Goal: Information Seeking & Learning: Understand process/instructions

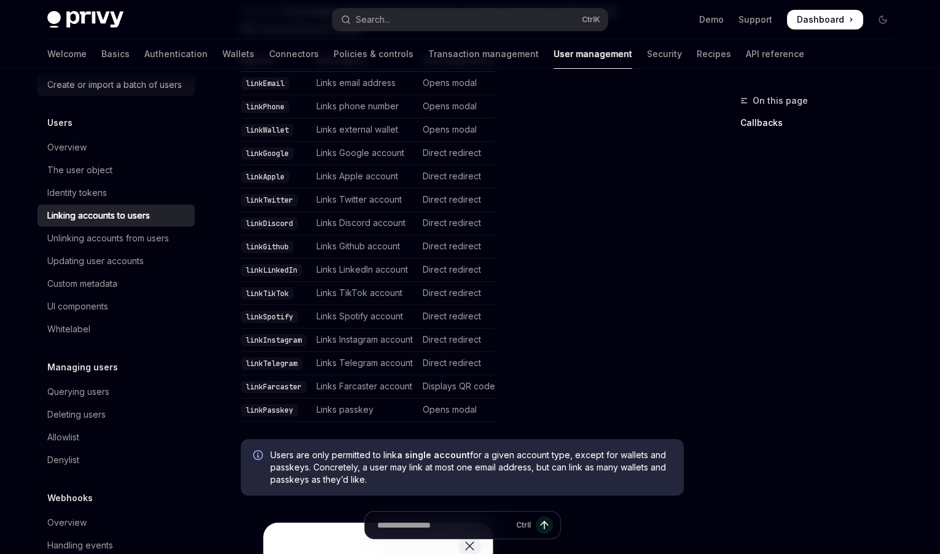
scroll to position [179, 0]
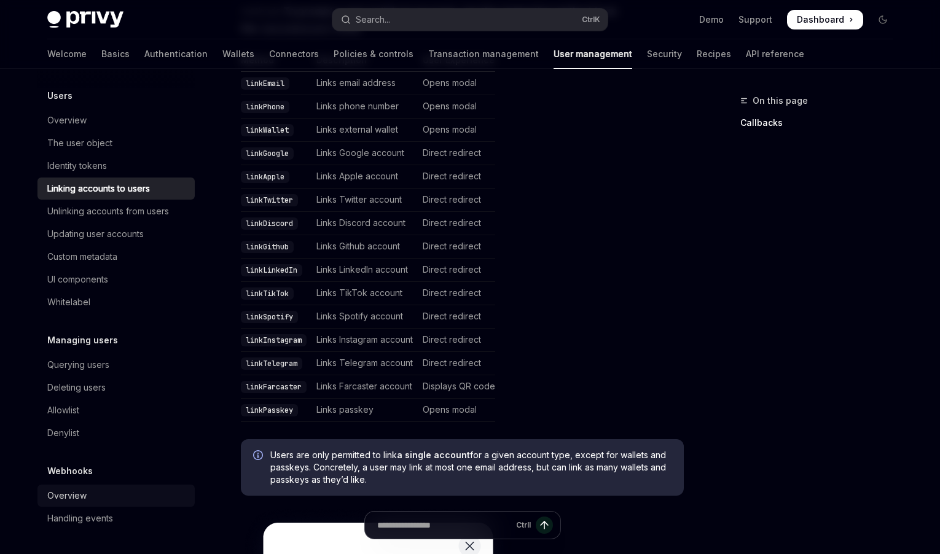
click at [89, 496] on div "Overview" at bounding box center [117, 496] width 140 height 15
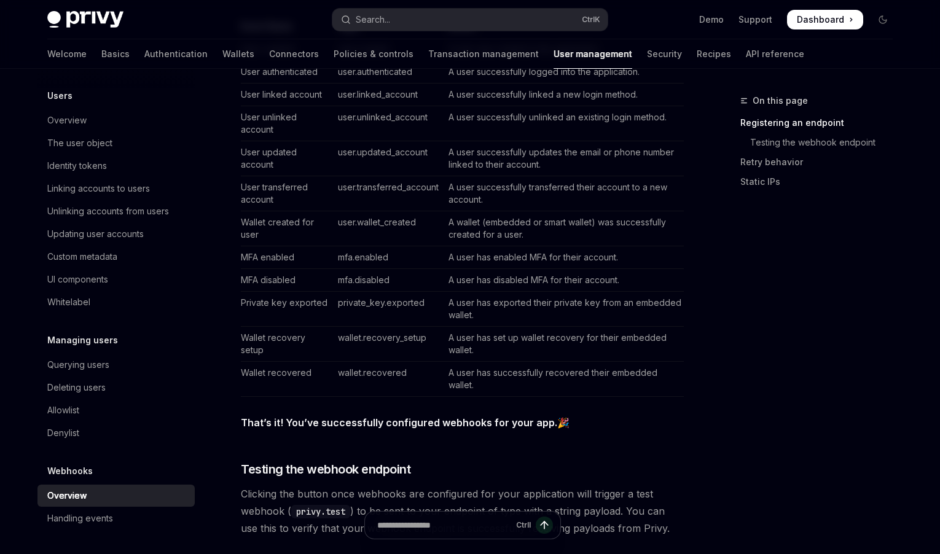
scroll to position [861, 0]
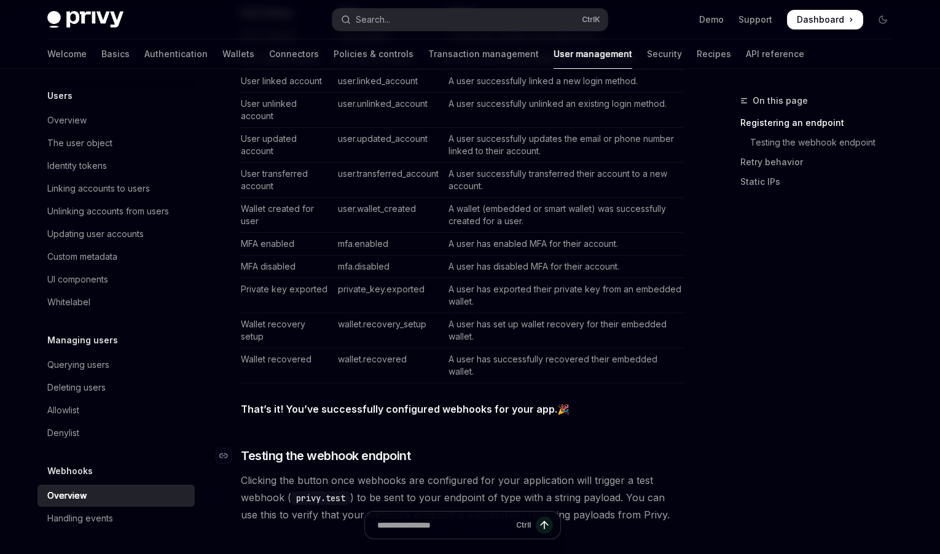
click at [486, 460] on h3 "​ Testing the webhook endpoint" at bounding box center [462, 455] width 443 height 17
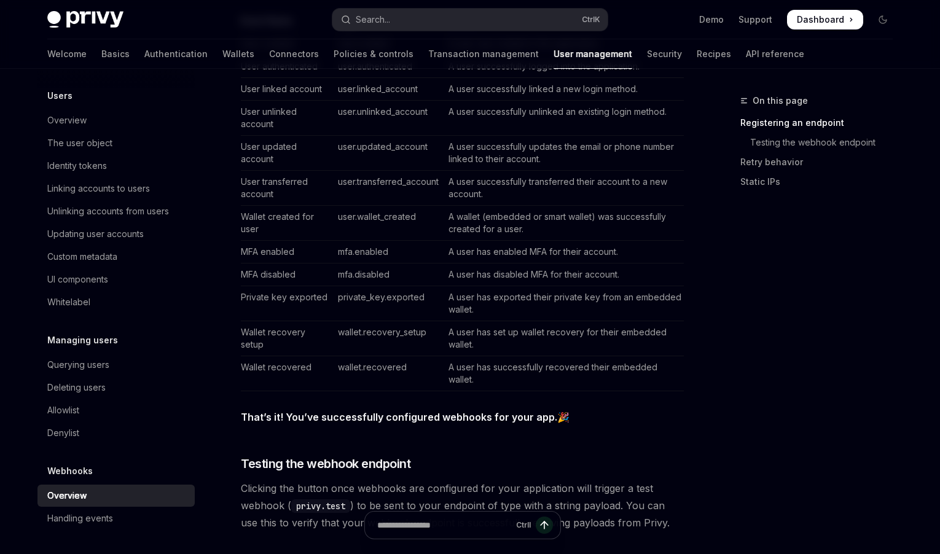
scroll to position [830, 0]
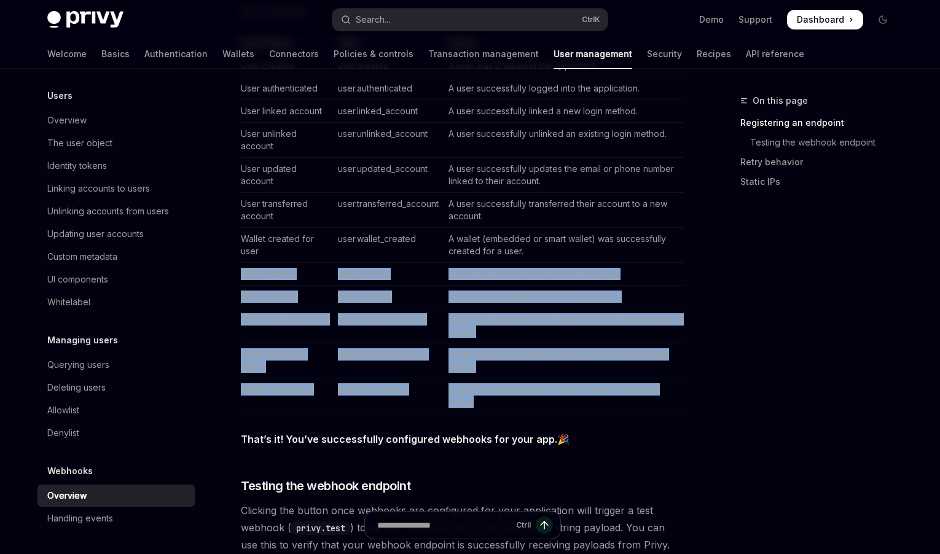
drag, startPoint x: 489, startPoint y: 404, endPoint x: 221, endPoint y: 277, distance: 296.7
click at [221, 277] on div "Webhooks Overview OpenAI Open in ChatGPT OpenAI Open in ChatGPT Webhooks allow …" at bounding box center [347, 277] width 679 height 2029
copy tbody "MFA enabled mfa.enabled A user has enabled MFA for their account. MFA disabled …"
click at [484, 403] on td "A user has successfully recovered their embedded wallet." at bounding box center [564, 396] width 240 height 35
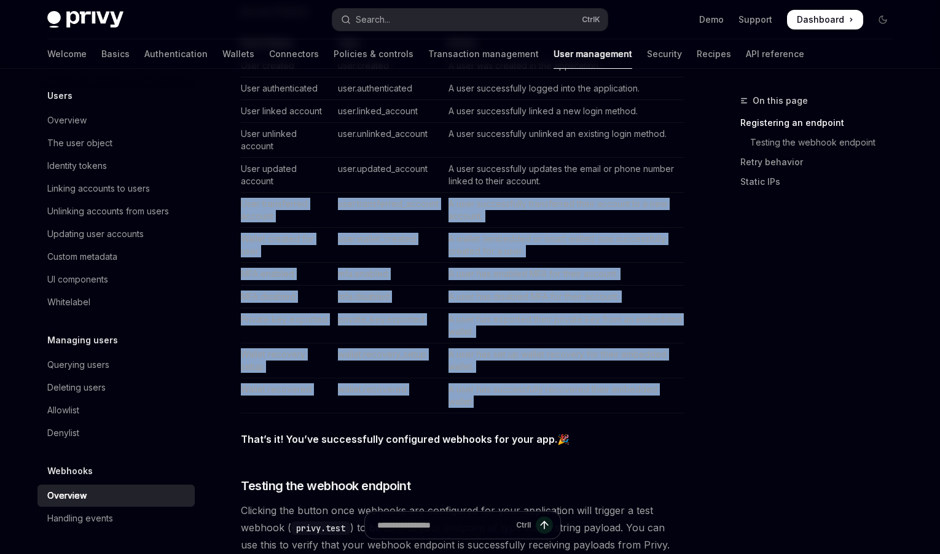
drag, startPoint x: 491, startPoint y: 402, endPoint x: 242, endPoint y: 205, distance: 317.7
click at [242, 205] on tbody "User created user.created A user was created in the application. User authentic…" at bounding box center [462, 234] width 443 height 359
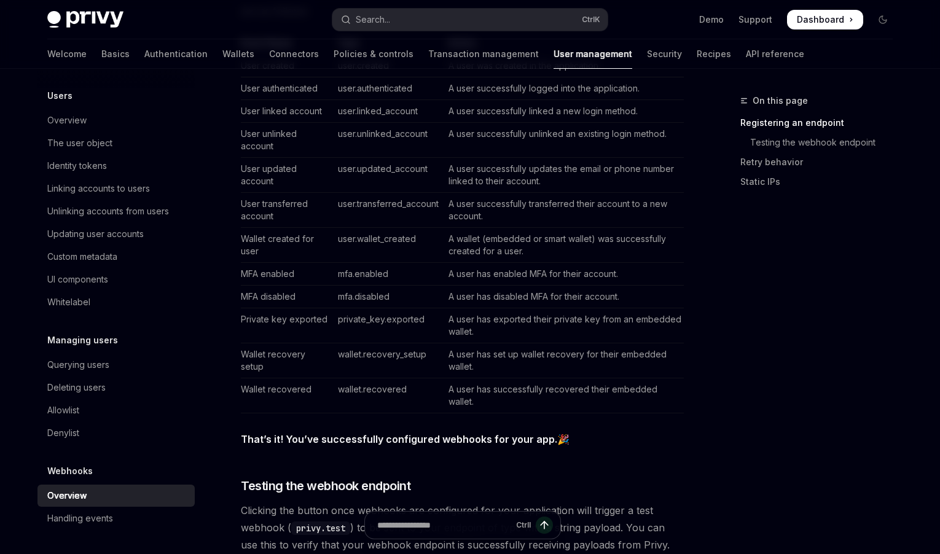
click at [384, 443] on strong "That’s it! You’ve successfully configured webhooks for your app." at bounding box center [399, 439] width 317 height 12
click at [494, 460] on div "Webhooks allow you to specify a backend endpoint that Privy will call with a si…" at bounding box center [462, 208] width 443 height 1769
click at [259, 317] on td "Private key exported" at bounding box center [287, 326] width 92 height 35
click at [305, 320] on td "Private key exported" at bounding box center [287, 326] width 92 height 35
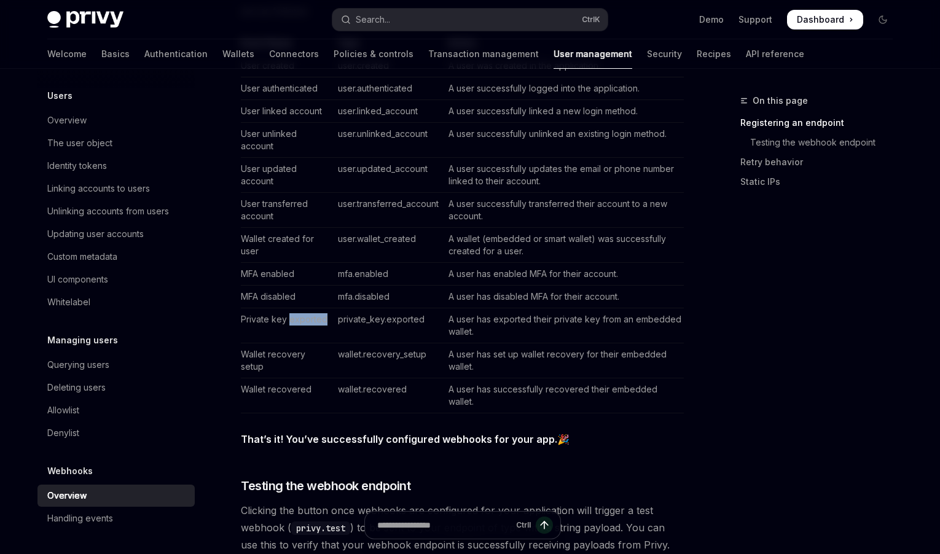
click at [305, 320] on td "Private key exported" at bounding box center [287, 326] width 92 height 35
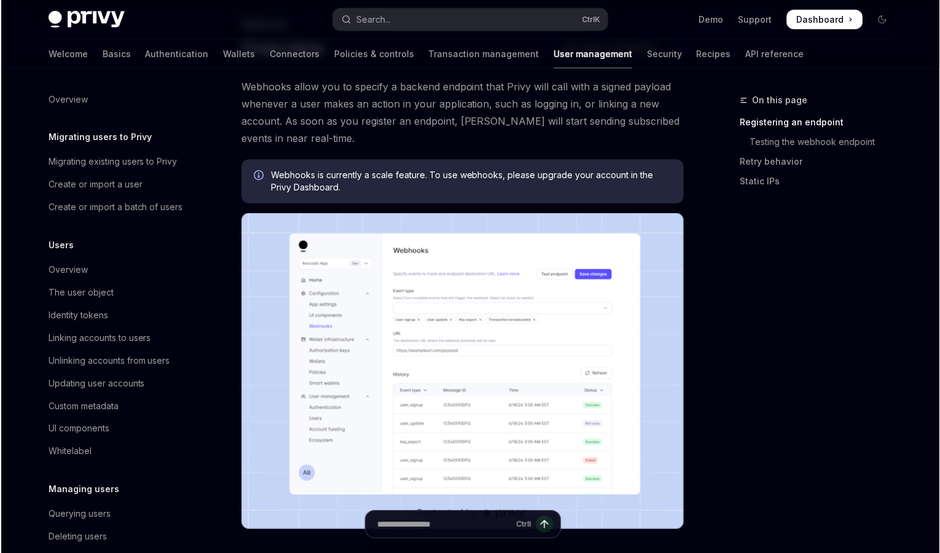
scroll to position [0, 0]
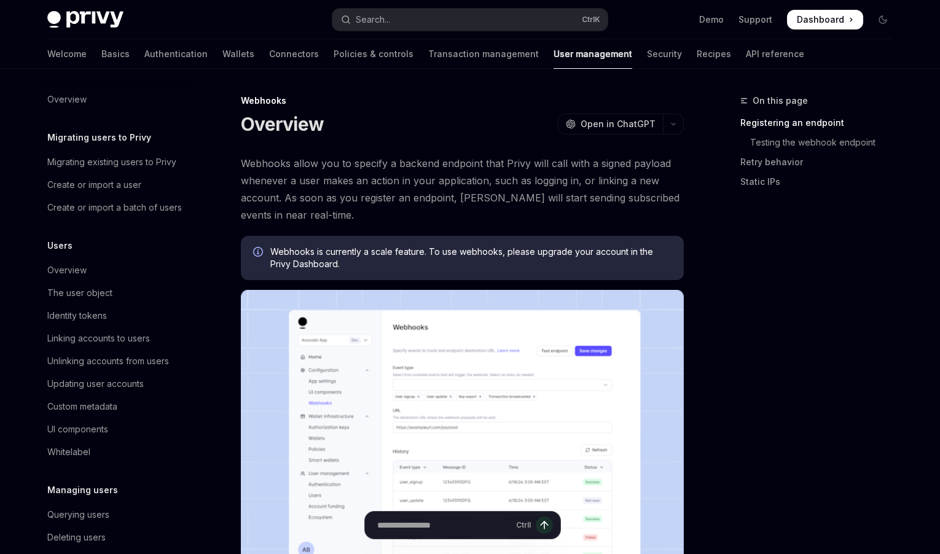
drag, startPoint x: 537, startPoint y: 171, endPoint x: 525, endPoint y: 165, distance: 12.9
click at [537, 171] on span "Webhooks allow you to specify a backend endpoint that Privy will call with a si…" at bounding box center [462, 189] width 443 height 69
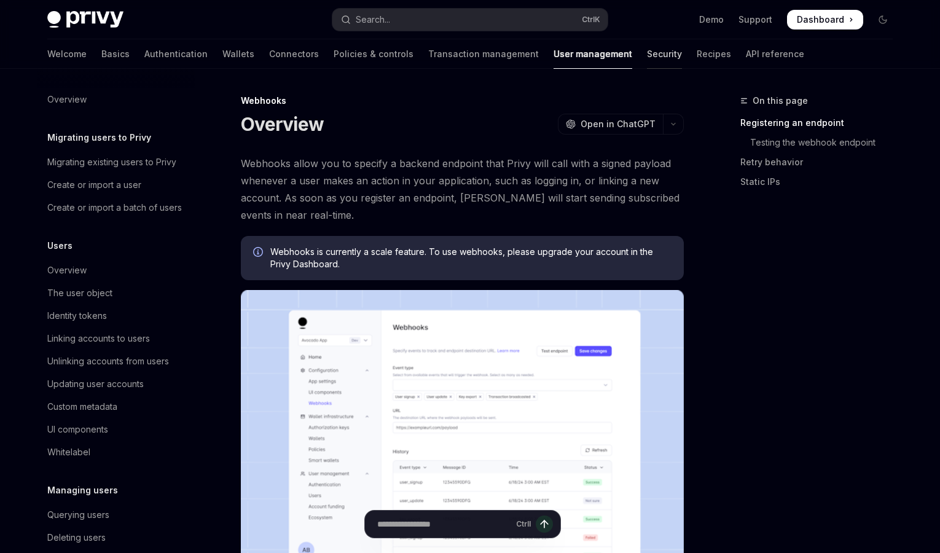
click at [647, 58] on link "Security" at bounding box center [664, 54] width 35 height 30
type textarea "*"
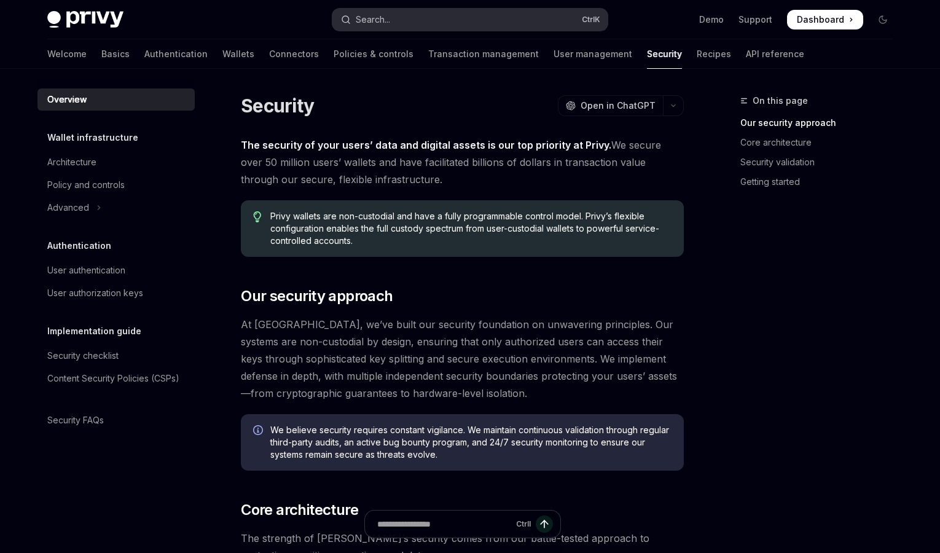
click at [389, 21] on div "Search..." at bounding box center [373, 19] width 34 height 15
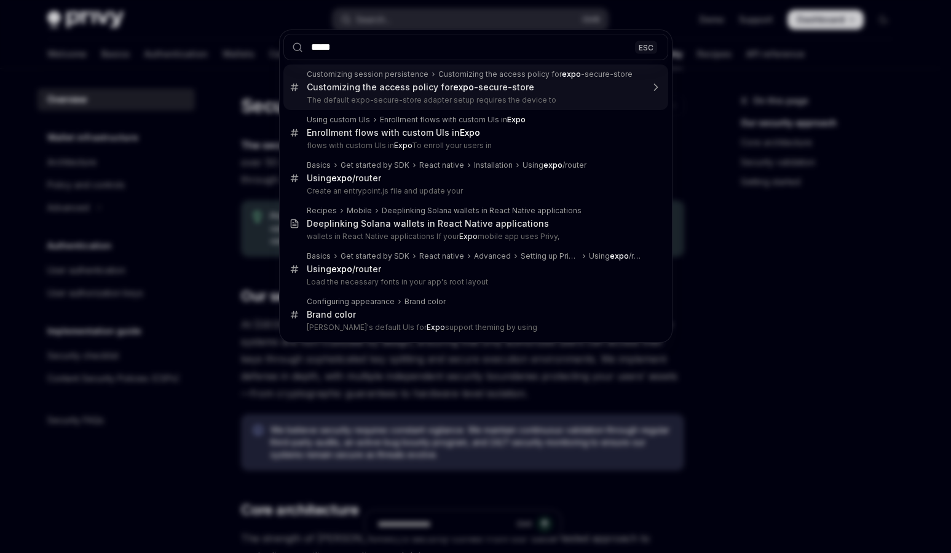
type input "******"
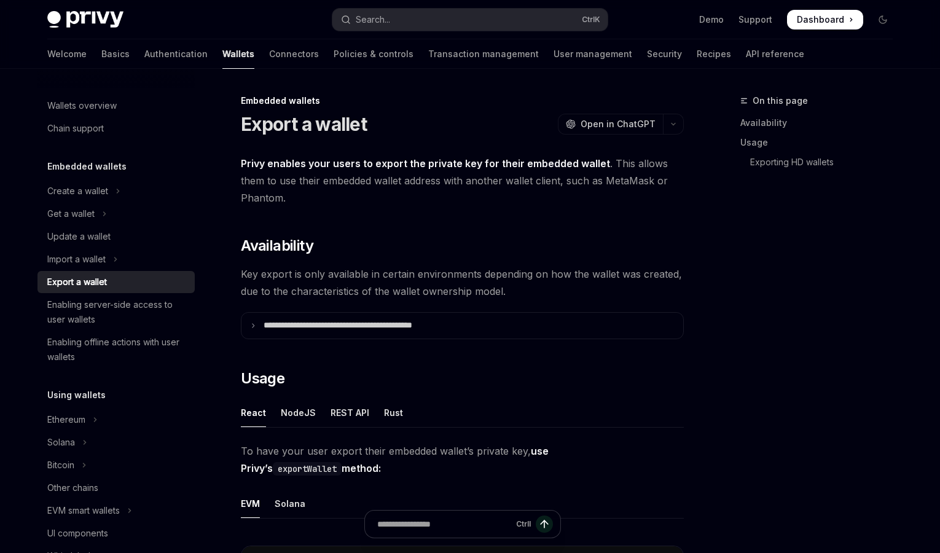
scroll to position [69, 0]
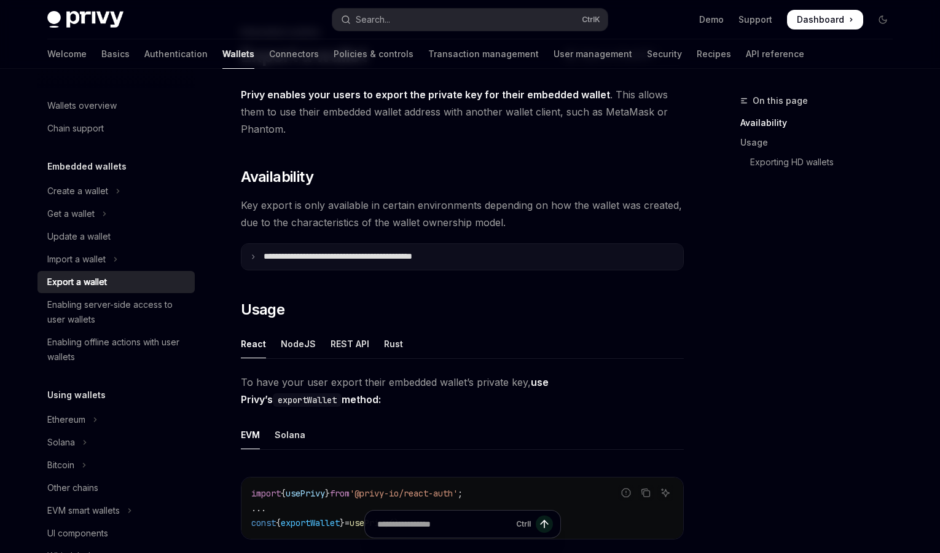
click at [253, 256] on icon at bounding box center [253, 257] width 6 height 6
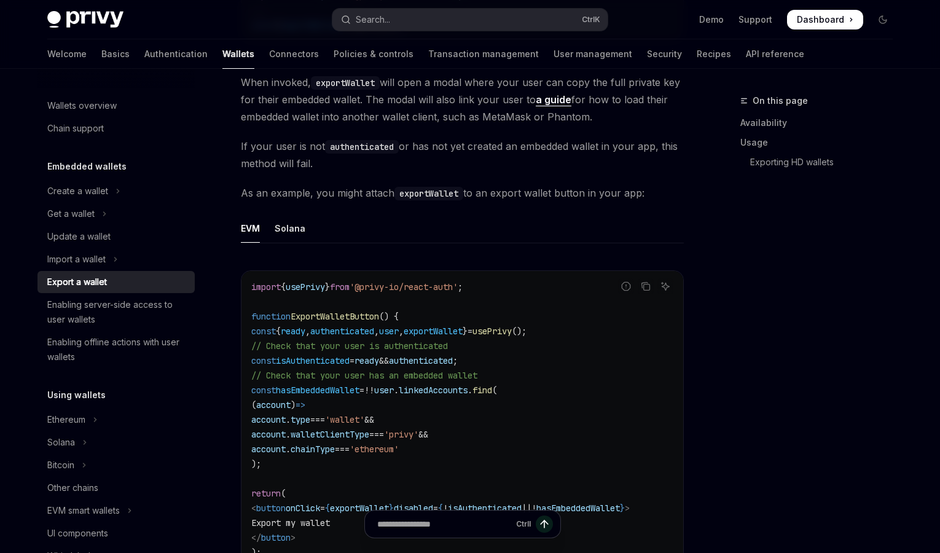
scroll to position [868, 0]
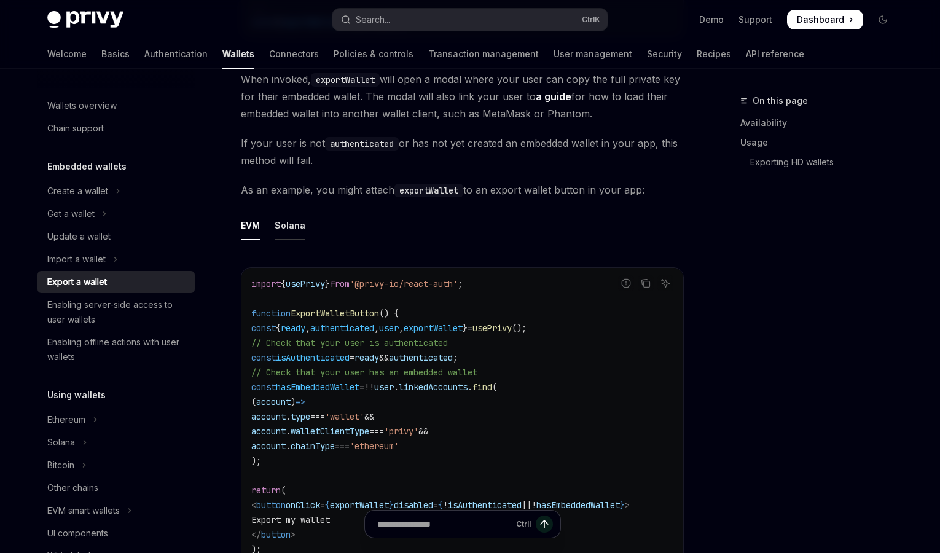
click at [287, 226] on div "Solana" at bounding box center [290, 225] width 31 height 29
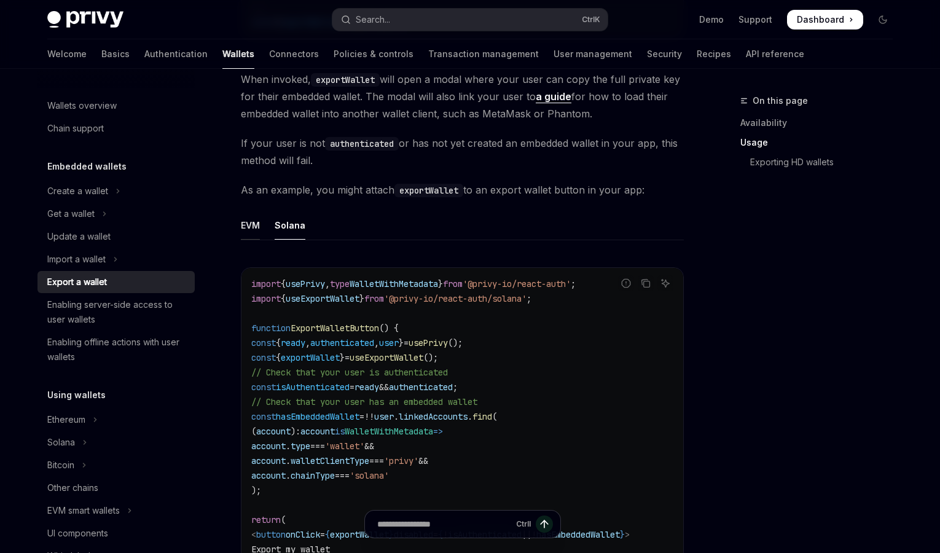
click at [250, 226] on div "EVM" at bounding box center [250, 225] width 19 height 29
type textarea "*"
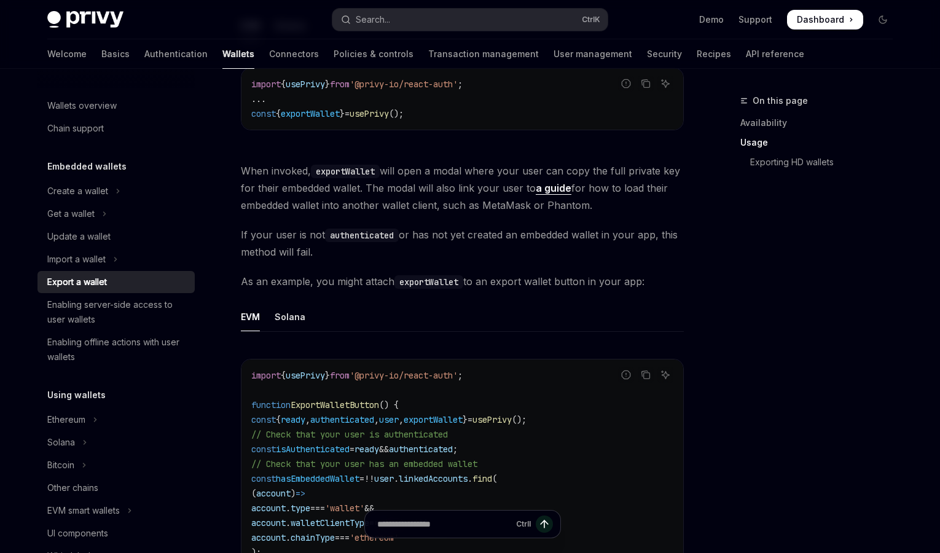
scroll to position [806, 0]
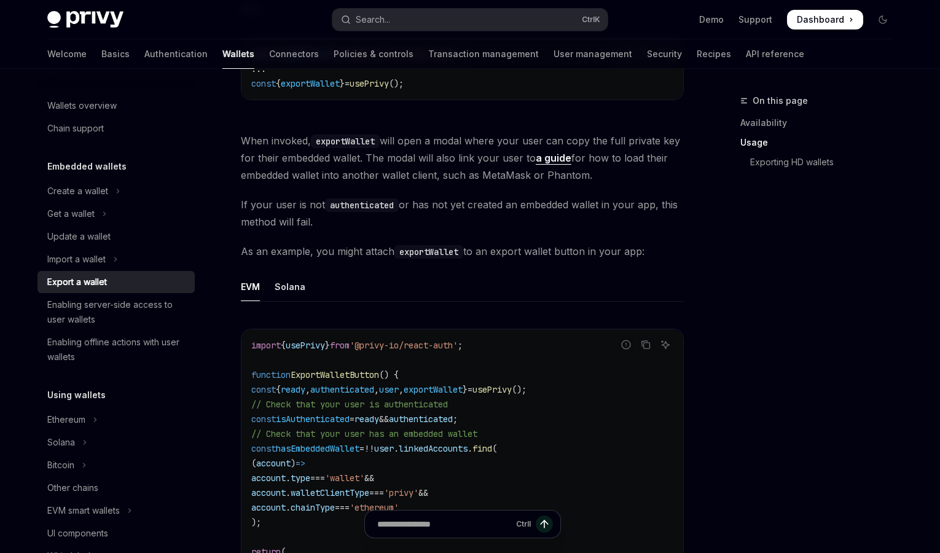
click at [451, 136] on span "When invoked, exportWallet will open a modal where your user can copy the full …" at bounding box center [462, 158] width 443 height 52
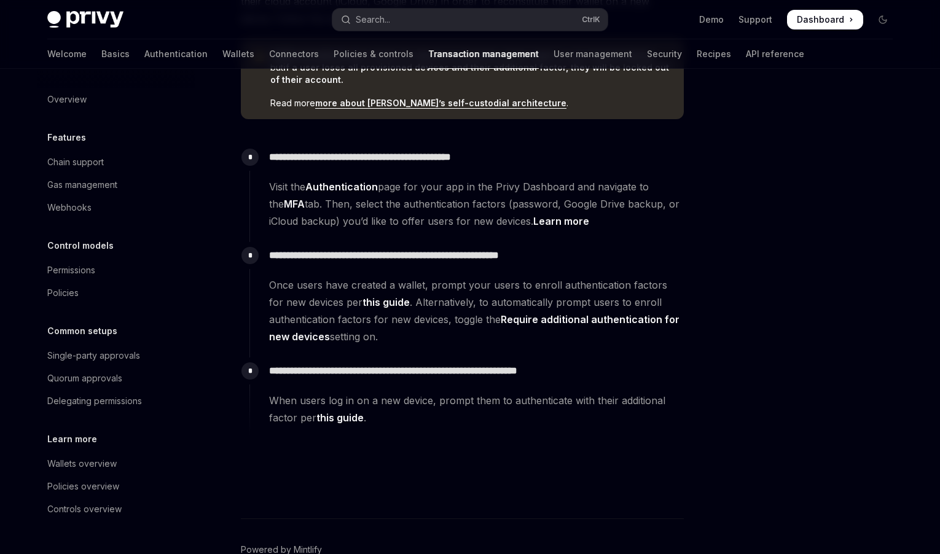
scroll to position [360, 0]
